Goal: Information Seeking & Learning: Learn about a topic

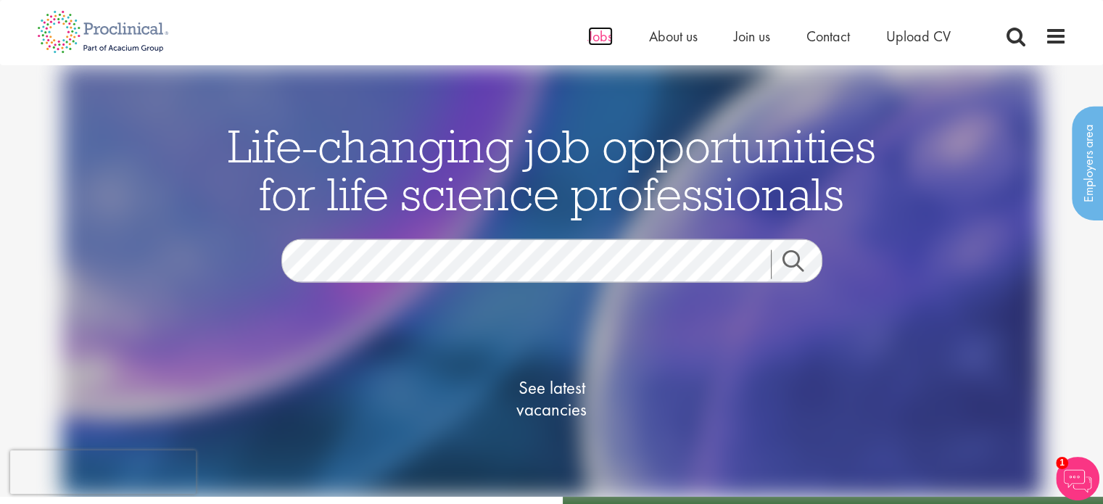
click at [592, 36] on span "Jobs" at bounding box center [600, 36] width 25 height 19
click at [520, 421] on link "See latest vacancies" at bounding box center [551, 399] width 145 height 160
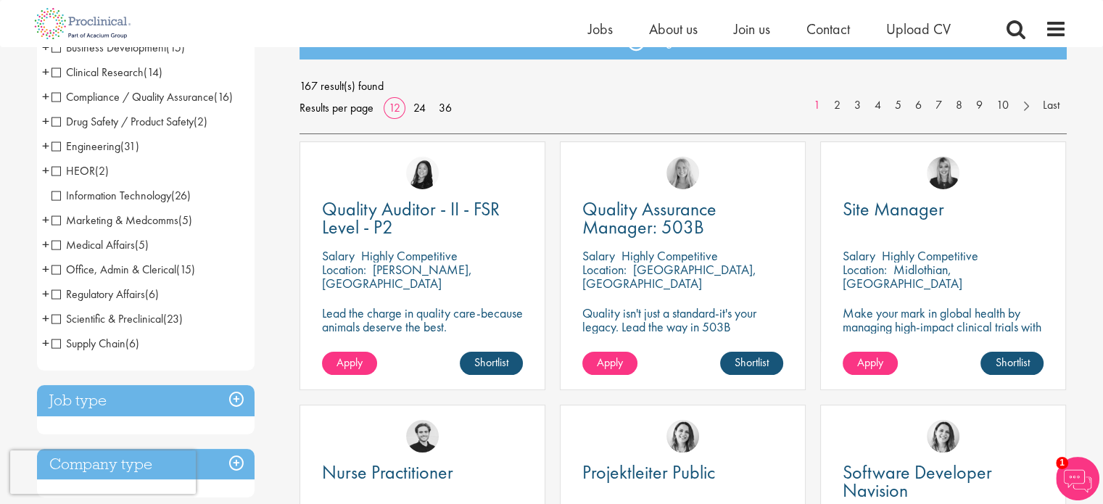
scroll to position [145, 0]
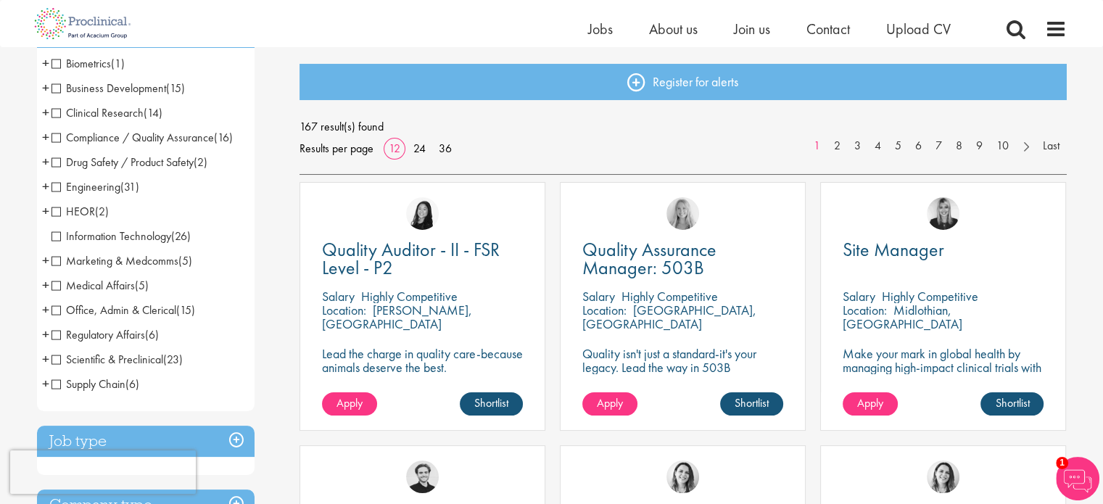
drag, startPoint x: 251, startPoint y: 273, endPoint x: 247, endPoint y: 391, distance: 117.6
click at [247, 391] on ul "Biometrics (1) - + Statistics (1) Business Development (15) - + Licensing (1) S…" at bounding box center [146, 223] width 218 height 345
click at [235, 440] on h3 "Job type" at bounding box center [146, 441] width 218 height 31
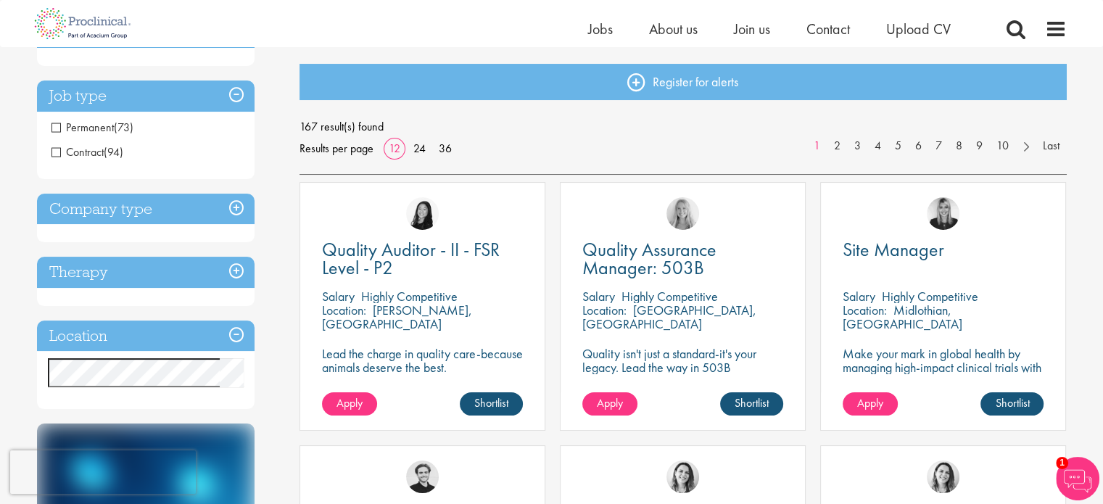
click at [53, 128] on span "Permanent" at bounding box center [82, 127] width 62 height 15
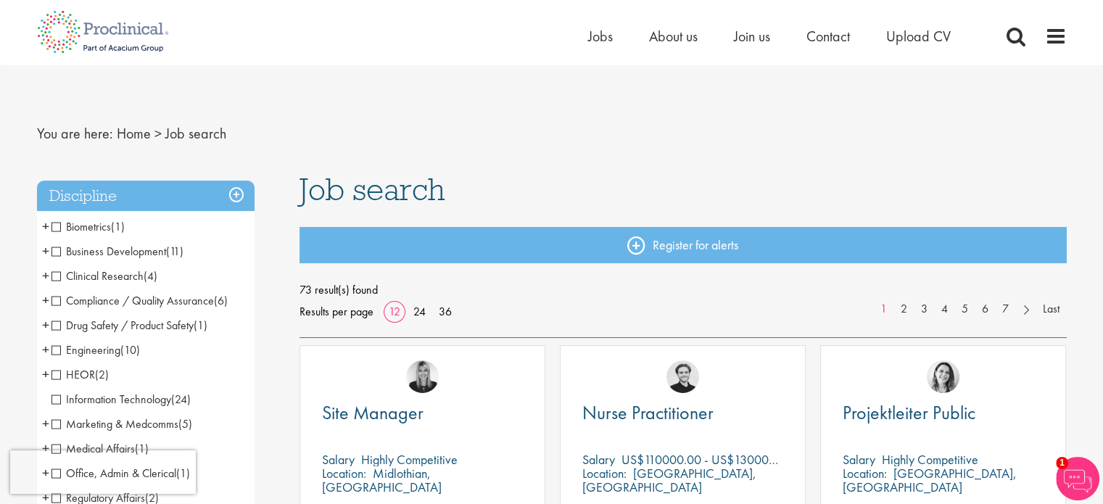
click at [54, 279] on span "Clinical Research" at bounding box center [97, 275] width 92 height 15
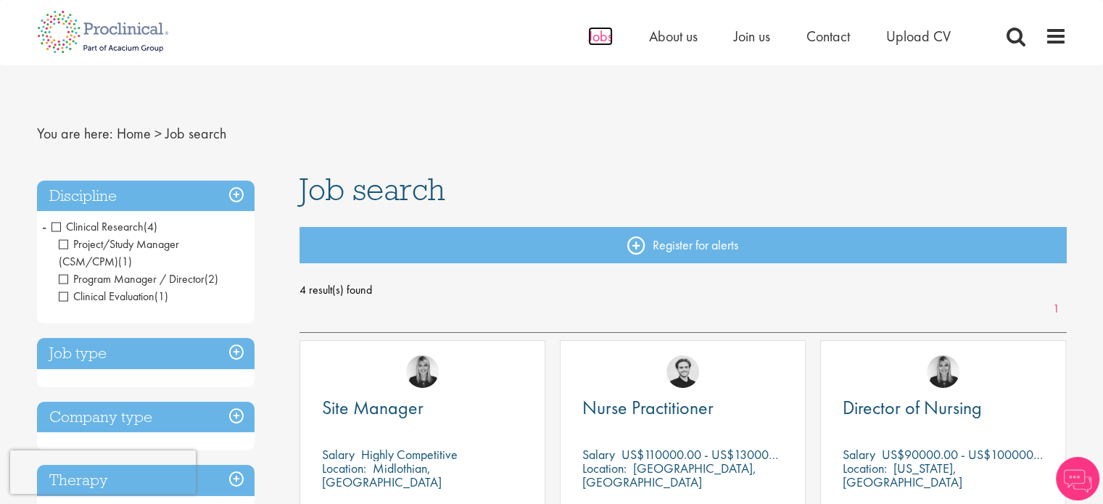
click at [597, 37] on span "Jobs" at bounding box center [600, 36] width 25 height 19
click at [1018, 30] on span at bounding box center [1016, 36] width 22 height 22
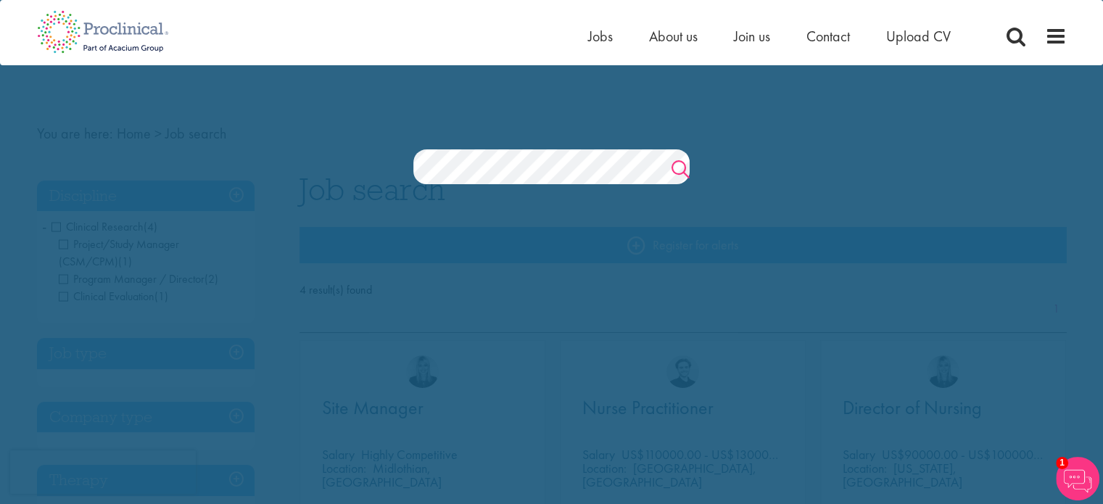
click at [676, 166] on link "Search" at bounding box center [681, 171] width 18 height 29
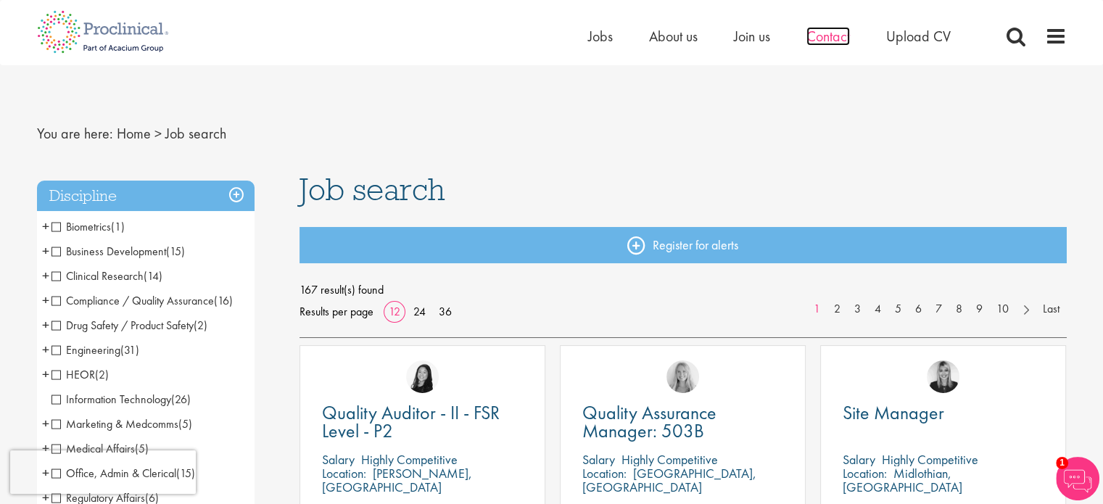
click at [838, 30] on span "Contact" at bounding box center [829, 36] width 44 height 19
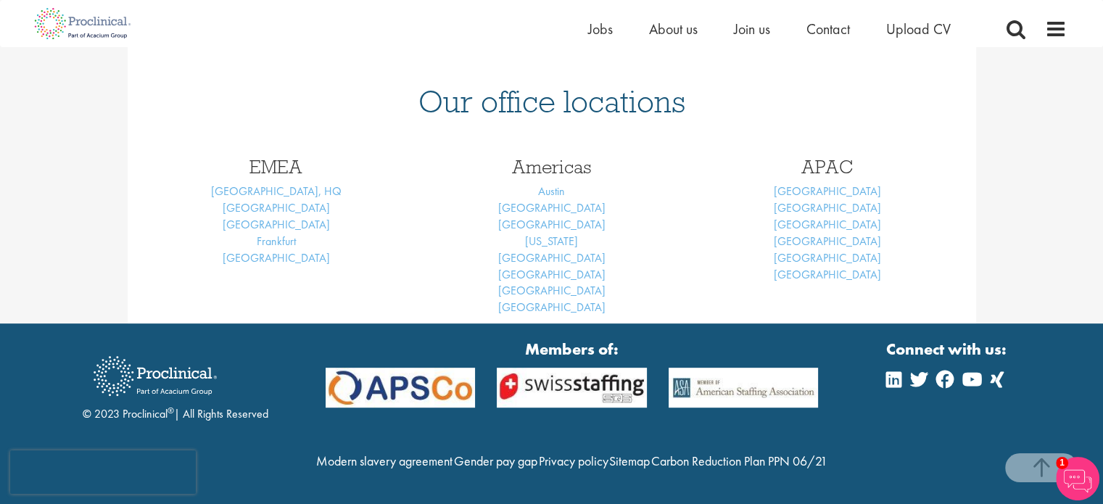
scroll to position [635, 0]
